Goal: Communication & Community: Ask a question

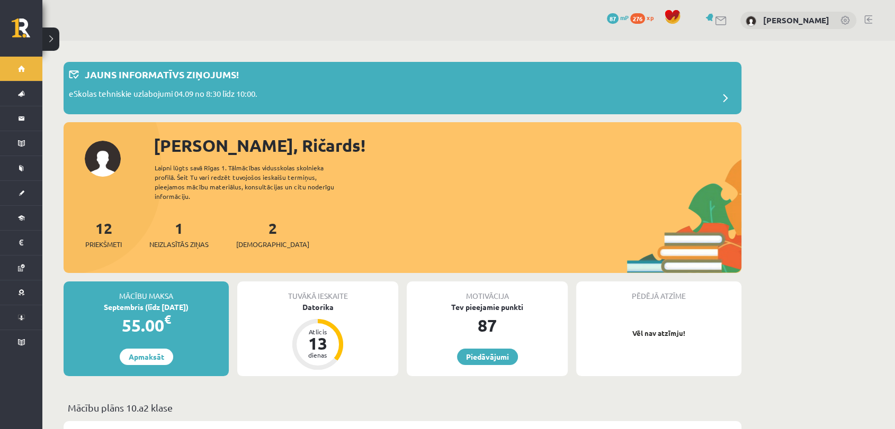
click at [194, 218] on div "1 Neizlasītās ziņas" at bounding box center [178, 233] width 59 height 33
click at [183, 227] on div "1 Neizlasītās ziņas" at bounding box center [178, 233] width 59 height 33
click at [192, 239] on span "Neizlasītās ziņas" at bounding box center [178, 244] width 59 height 11
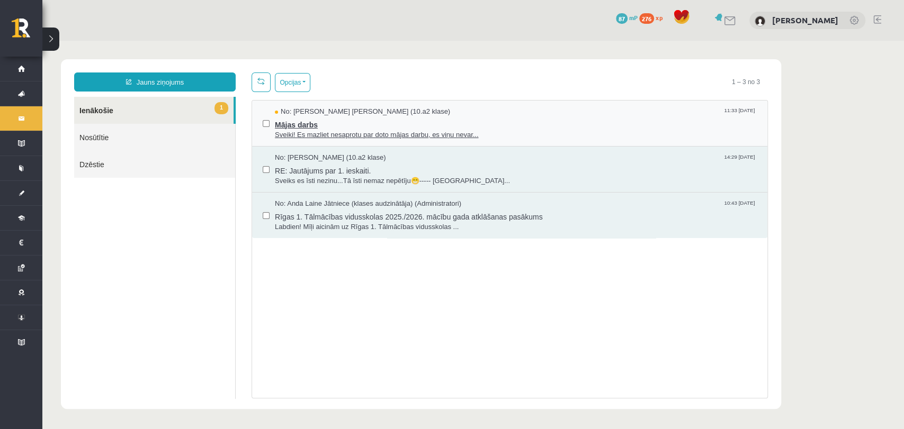
click at [358, 137] on span "Sveiki! Es mazliet nesaprotu par doto mājas darbu, es viņu nevar..." at bounding box center [516, 135] width 482 height 10
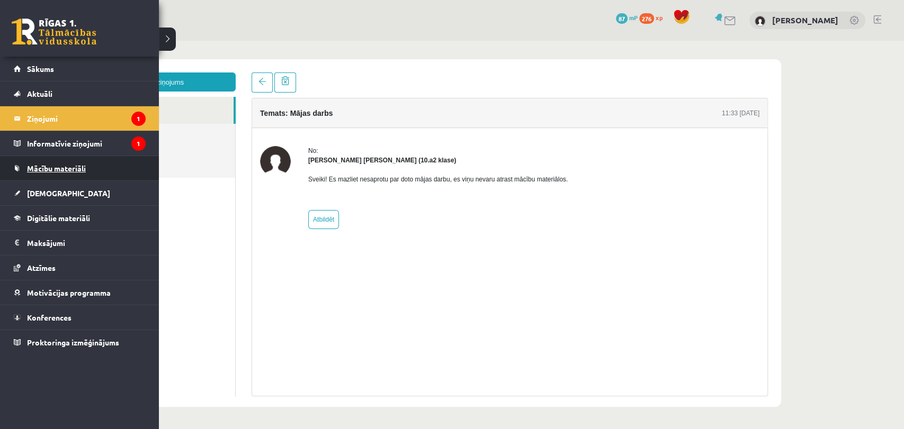
click at [44, 160] on link "Mācību materiāli" at bounding box center [80, 168] width 132 height 24
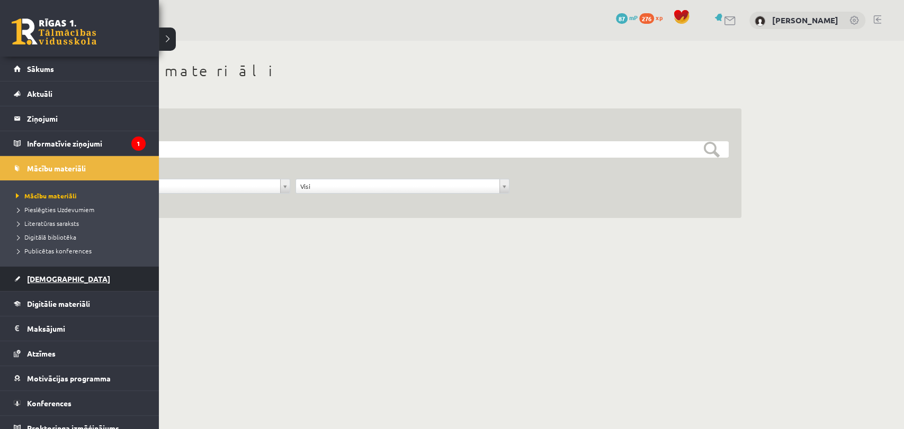
click at [65, 285] on link "[DEMOGRAPHIC_DATA]" at bounding box center [80, 279] width 132 height 24
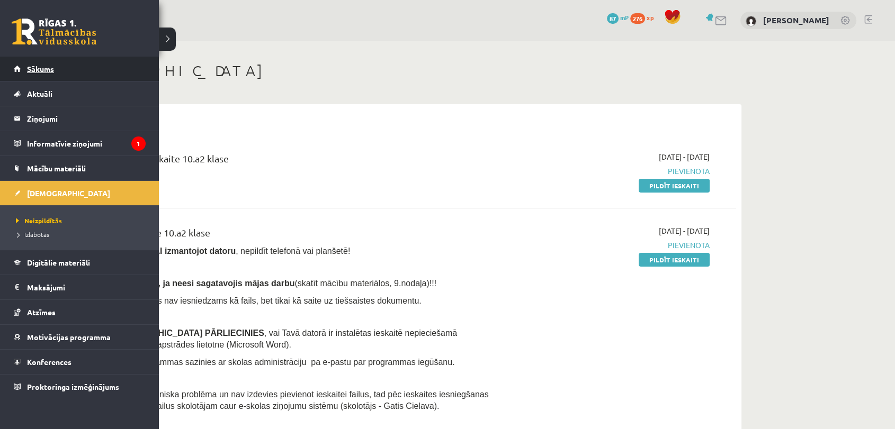
click at [64, 77] on link "Sākums" at bounding box center [80, 69] width 132 height 24
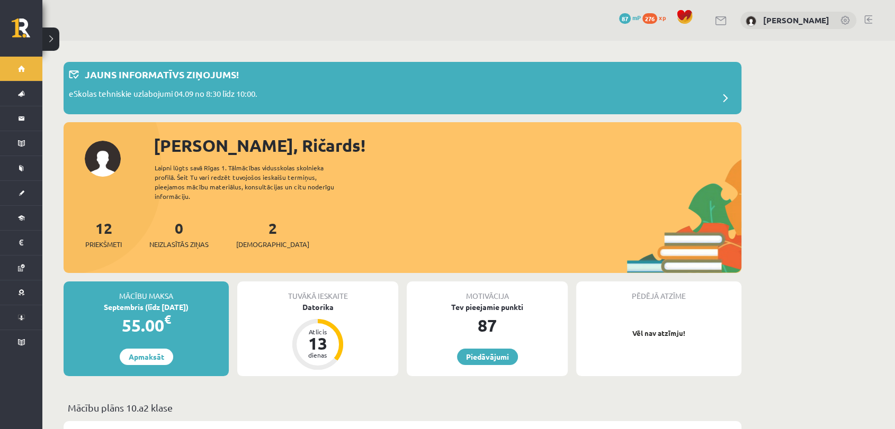
click at [176, 242] on div "12 Priekšmeti 0 Neizlasītās ziņas 2 Ieskaites" at bounding box center [403, 245] width 678 height 57
click at [182, 239] on span "Neizlasītās ziņas" at bounding box center [178, 244] width 59 height 11
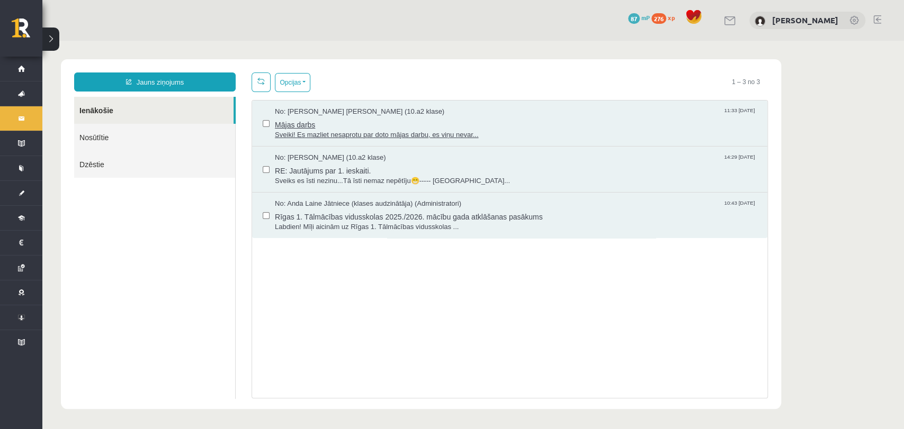
click at [329, 132] on span "Sveiki! Es mazliet nesaprotu par doto mājas darbu, es viņu nevar..." at bounding box center [516, 135] width 482 height 10
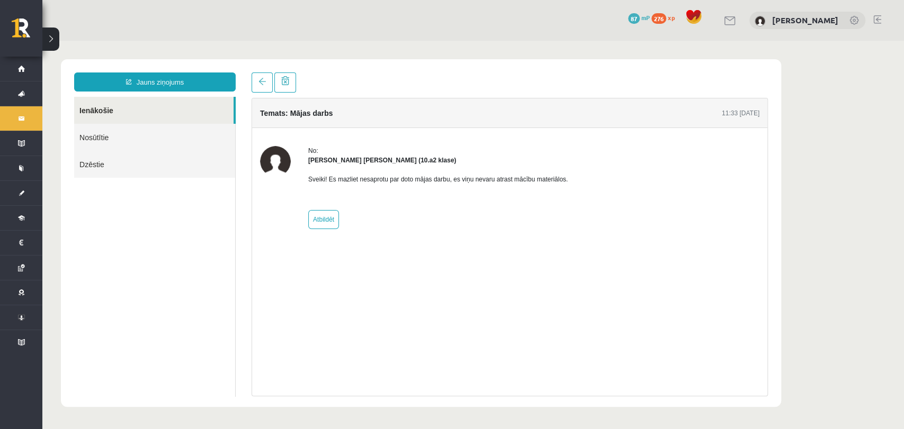
click at [115, 133] on link "Nosūtītie" at bounding box center [154, 137] width 161 height 27
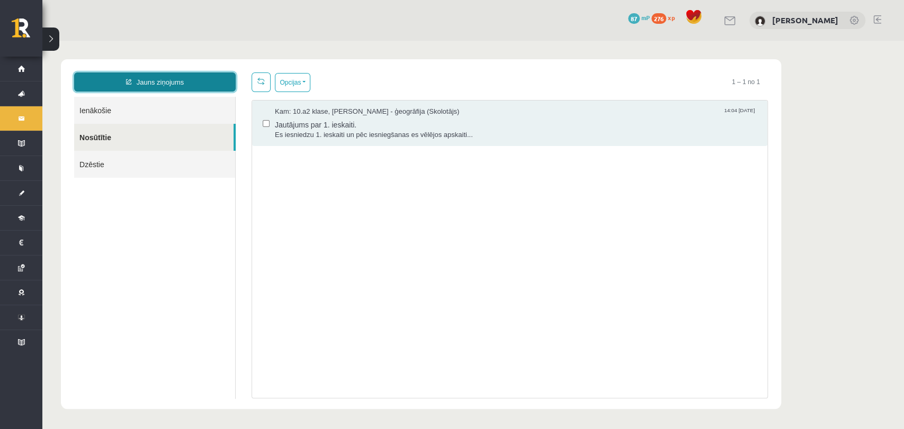
click at [155, 85] on link "Jauns ziņojums" at bounding box center [154, 82] width 161 height 19
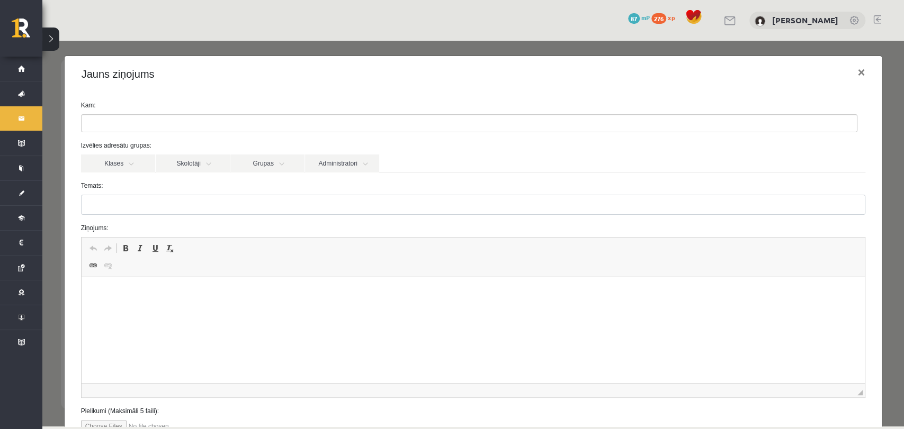
click at [140, 128] on ul at bounding box center [469, 123] width 775 height 17
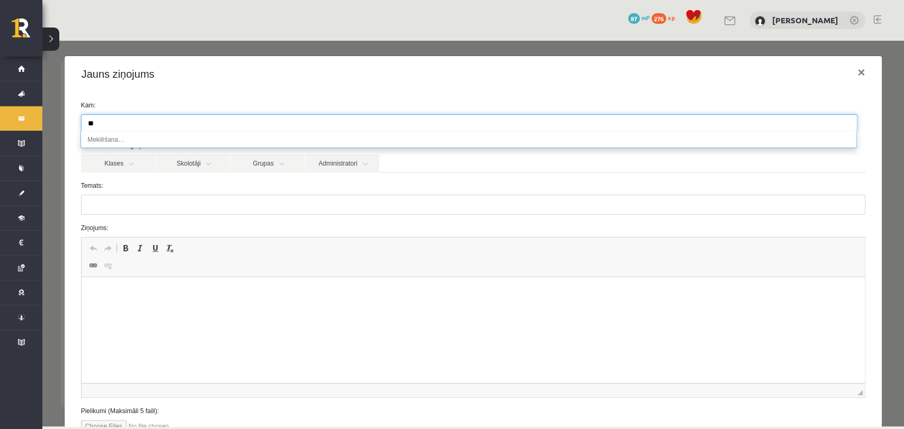
type input "*"
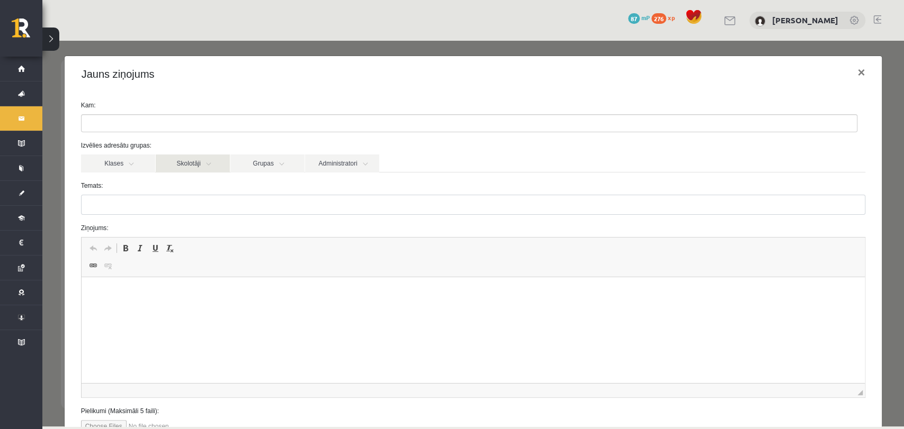
click at [199, 169] on link "Skolotāji" at bounding box center [193, 164] width 74 height 18
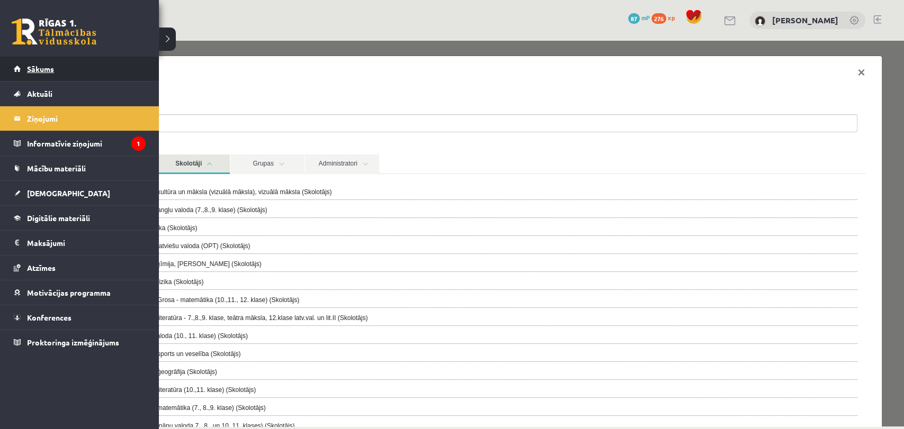
click at [24, 73] on link "Sākums" at bounding box center [80, 69] width 132 height 24
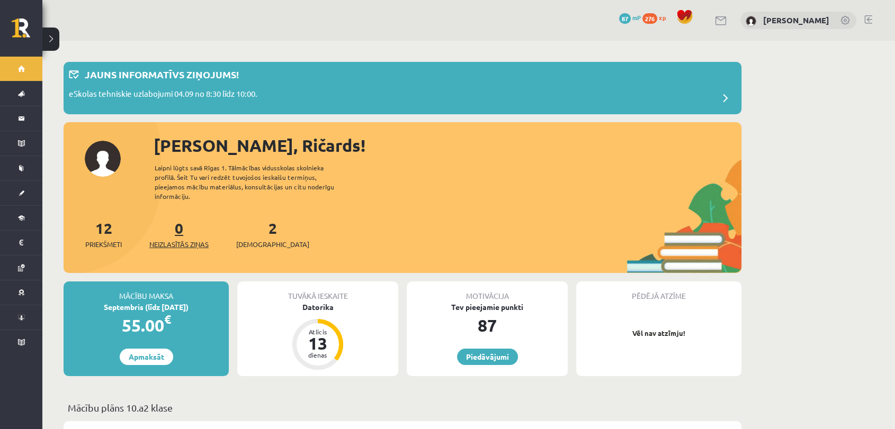
click at [195, 239] on span "Neizlasītās ziņas" at bounding box center [178, 244] width 59 height 11
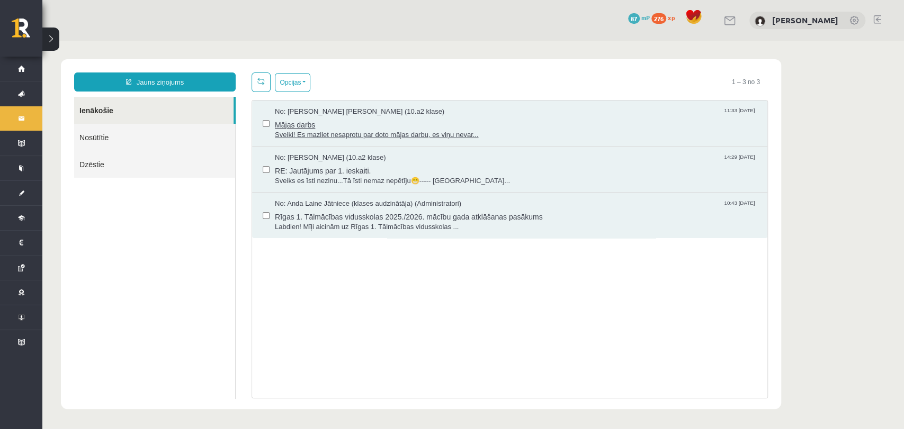
click at [321, 114] on span "No: Endija Elizabete Zēvalde (10.a2 klase)" at bounding box center [359, 112] width 169 height 10
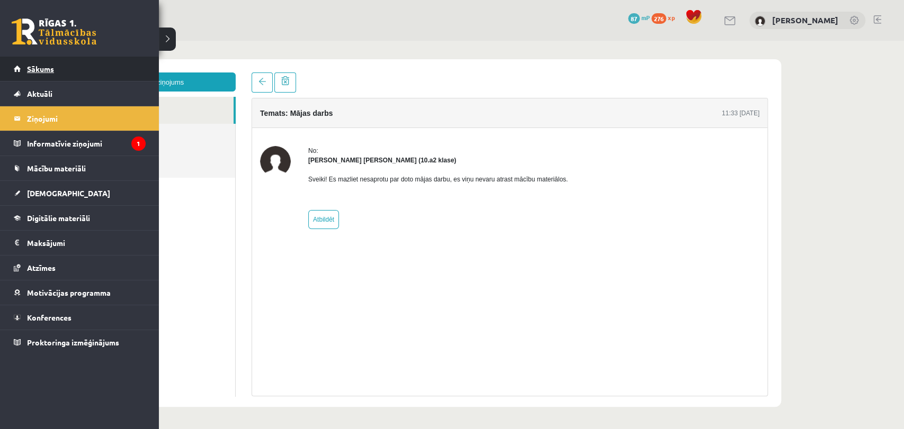
click at [46, 58] on link "Sākums" at bounding box center [80, 69] width 132 height 24
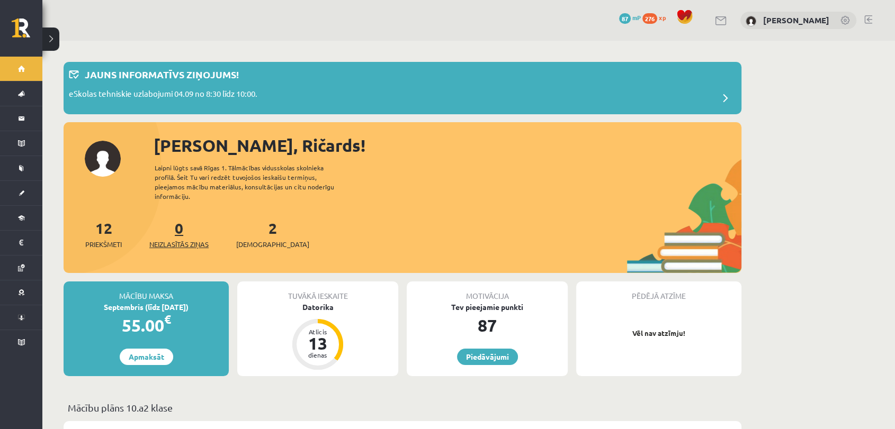
click at [191, 239] on span "Neizlasītās ziņas" at bounding box center [178, 244] width 59 height 11
